Goal: Navigation & Orientation: Understand site structure

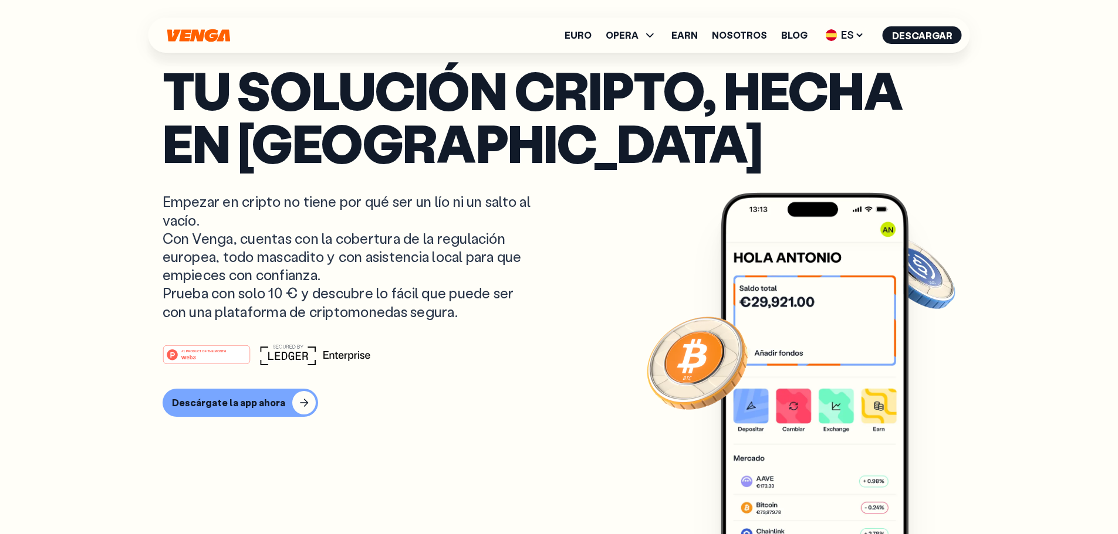
drag, startPoint x: 583, startPoint y: 31, endPoint x: 618, endPoint y: 33, distance: 35.3
click at [583, 31] on link "Euro" at bounding box center [577, 35] width 27 height 9
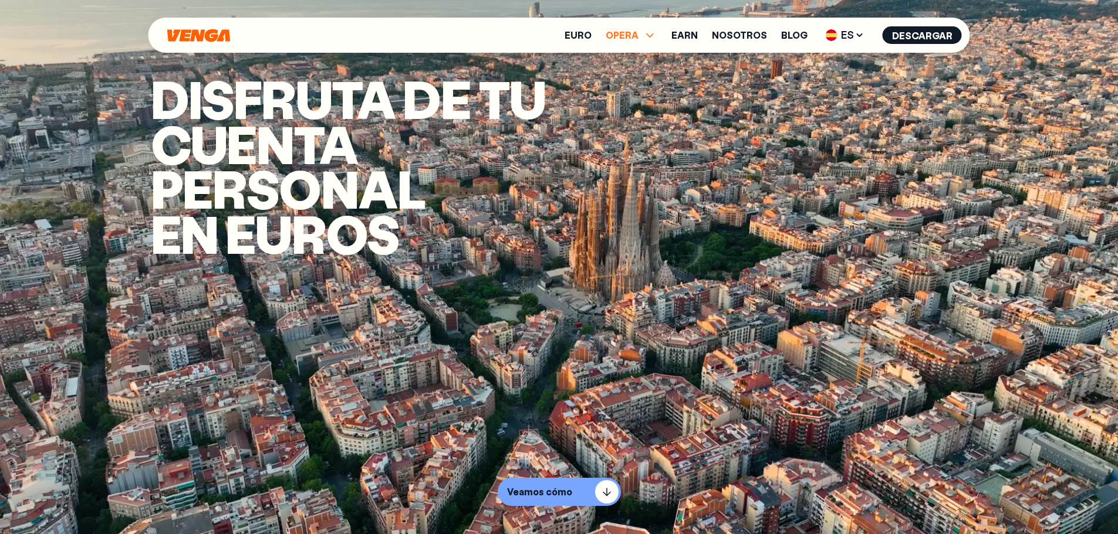
click at [631, 35] on span "OPERA" at bounding box center [621, 35] width 33 height 9
click at [703, 31] on ul "Euro OPERA Comprar Vender Cambiar Exchange Earn Nosotros Blog ES English - EN E…" at bounding box center [762, 35] width 397 height 19
click at [698, 33] on link "Earn" at bounding box center [684, 35] width 26 height 9
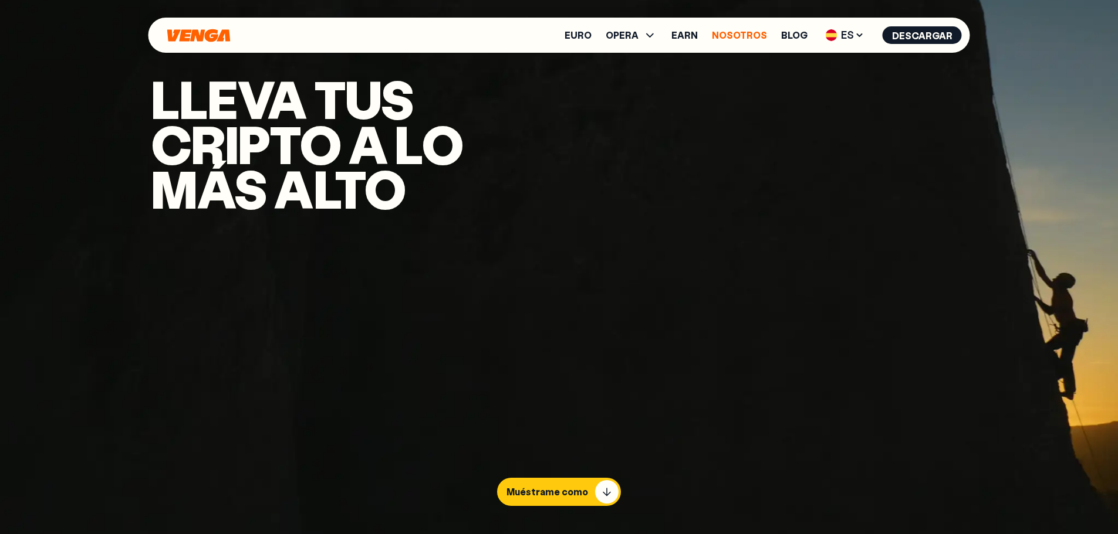
click at [736, 34] on link "Nosotros" at bounding box center [739, 35] width 55 height 9
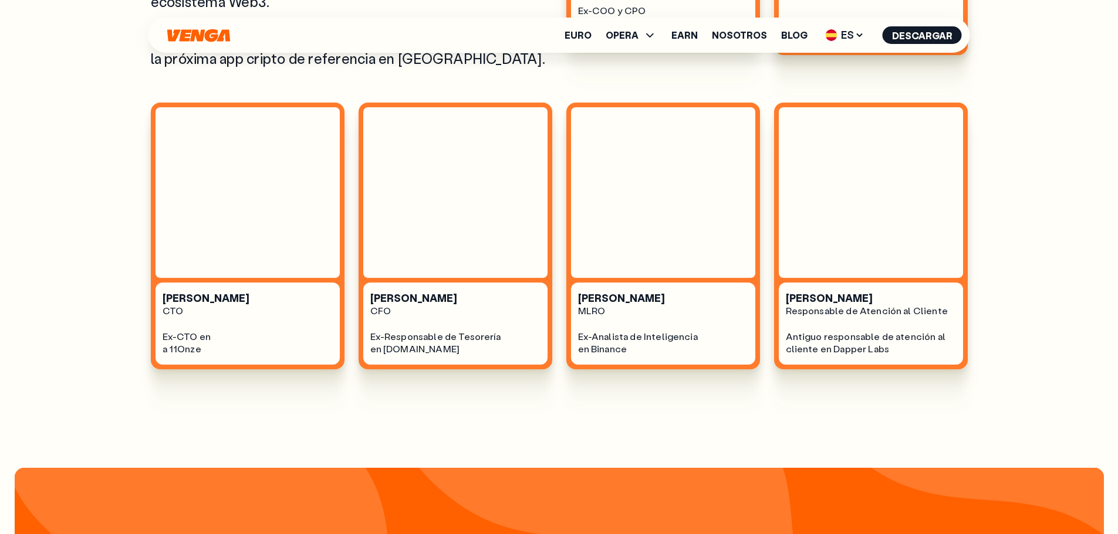
scroll to position [821, 0]
